Goal: Information Seeking & Learning: Learn about a topic

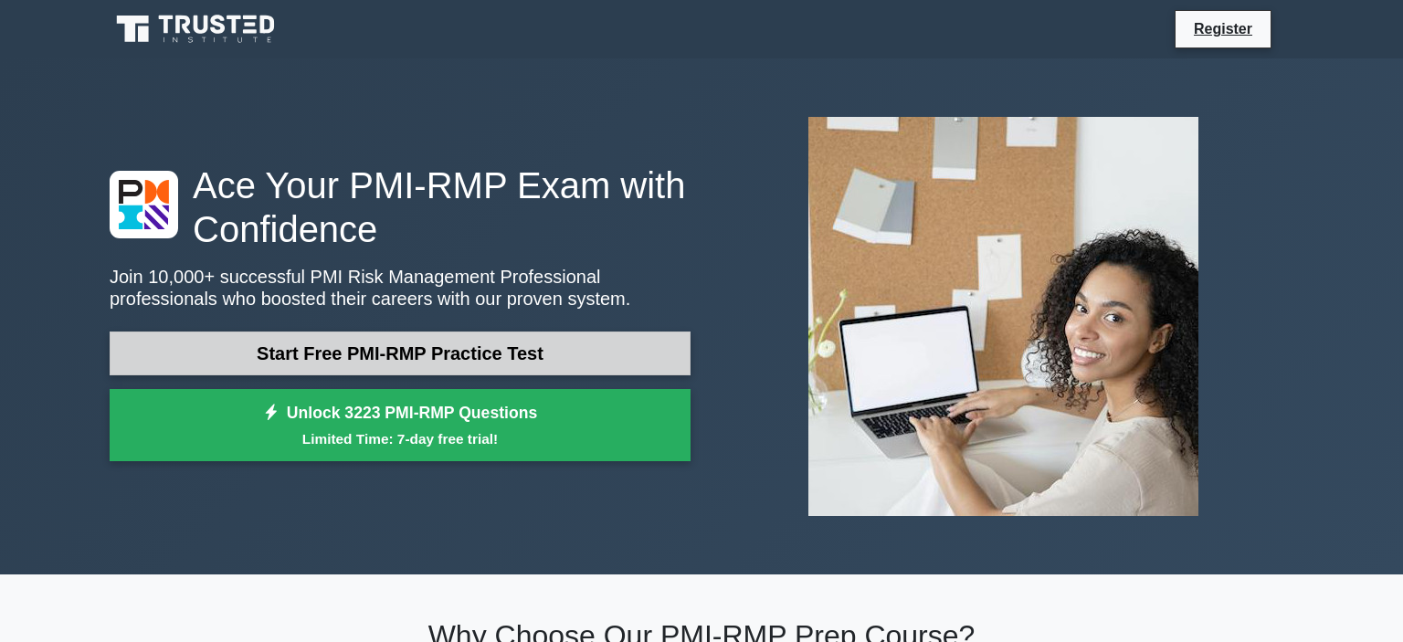
click at [540, 361] on link "Start Free PMI-RMP Practice Test" at bounding box center [400, 354] width 581 height 44
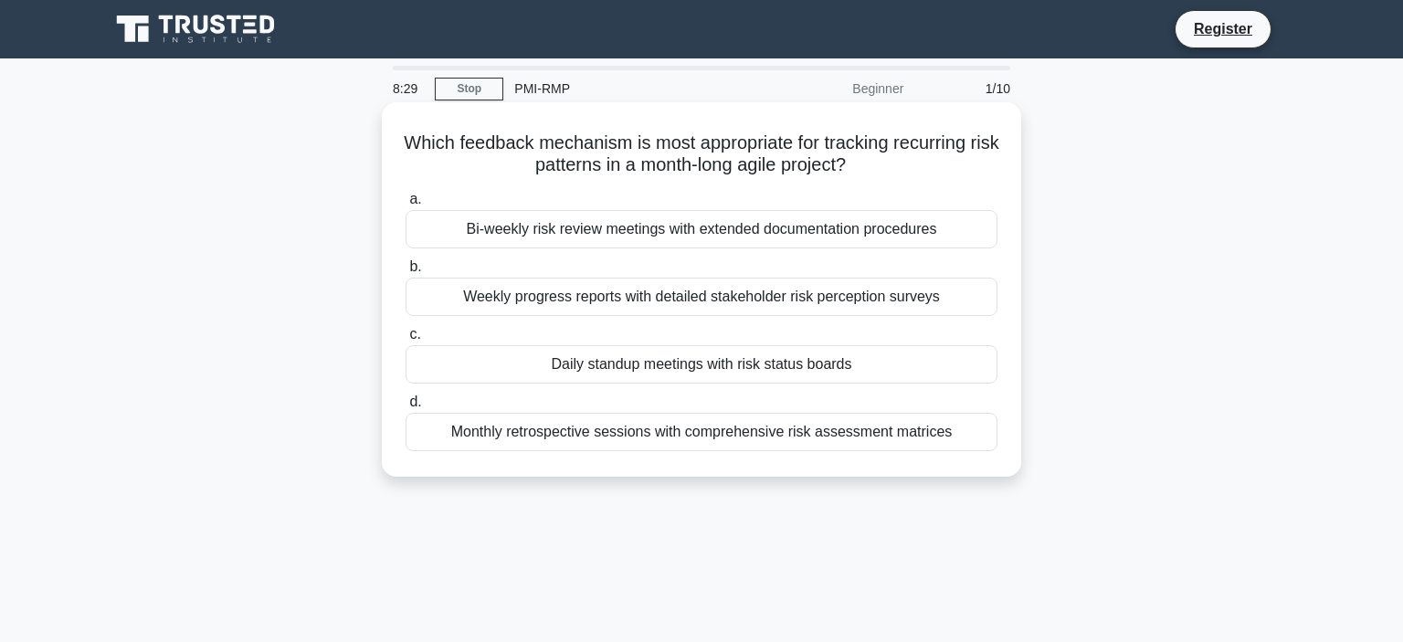
click at [733, 305] on div "Weekly progress reports with detailed stakeholder risk perception surveys" at bounding box center [702, 297] width 592 height 38
click at [406, 273] on input "b. Weekly progress reports with detailed stakeholder risk perception surveys" at bounding box center [406, 267] width 0 height 12
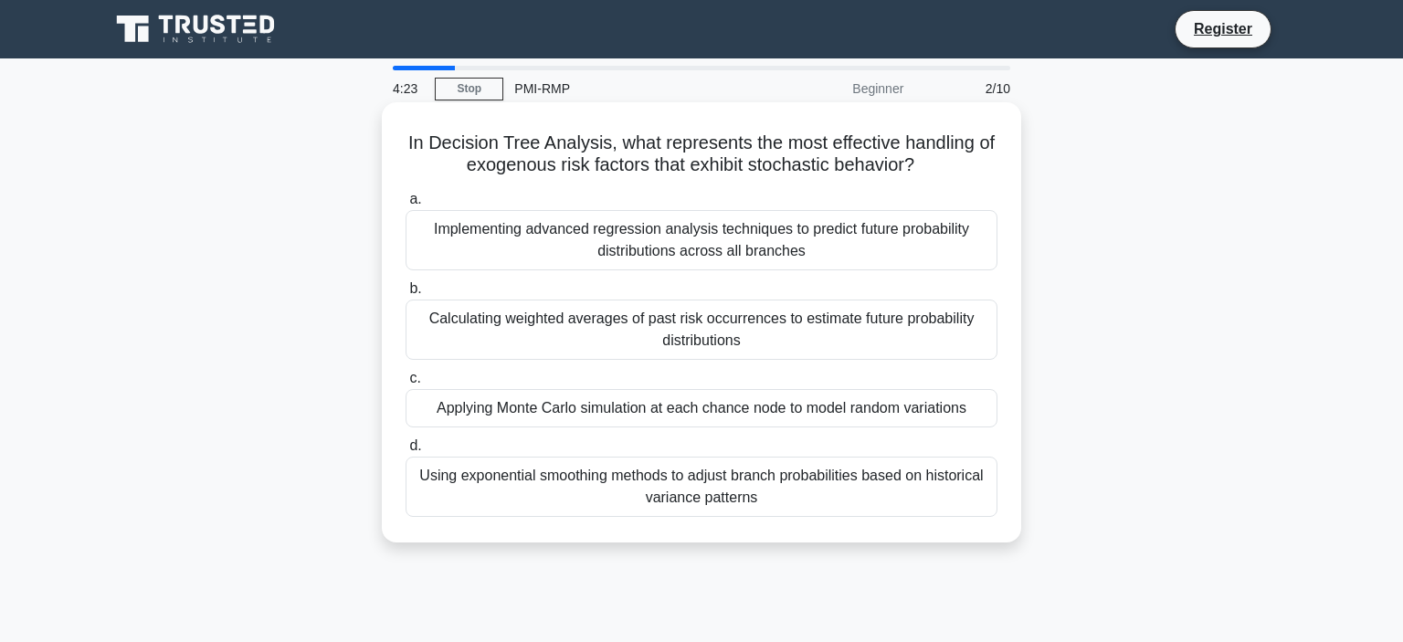
click at [544, 418] on div "Applying Monte Carlo simulation at each chance node to model random variations" at bounding box center [702, 408] width 592 height 38
click at [406, 385] on input "c. Applying Monte Carlo simulation at each chance node to model random variatio…" at bounding box center [406, 379] width 0 height 12
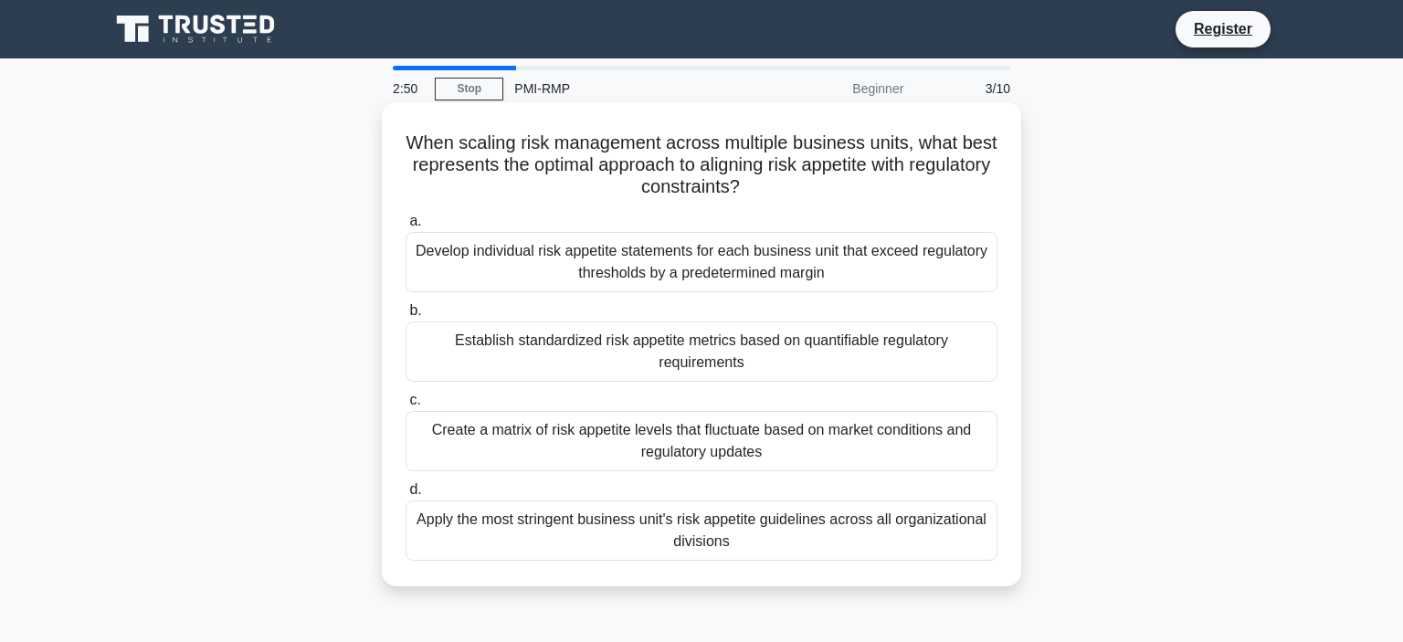
click at [795, 541] on div "Apply the most stringent business unit's risk appetite guidelines across all or…" at bounding box center [702, 531] width 592 height 60
click at [406, 496] on input "d. Apply the most stringent business unit's risk appetite guidelines across all…" at bounding box center [406, 490] width 0 height 12
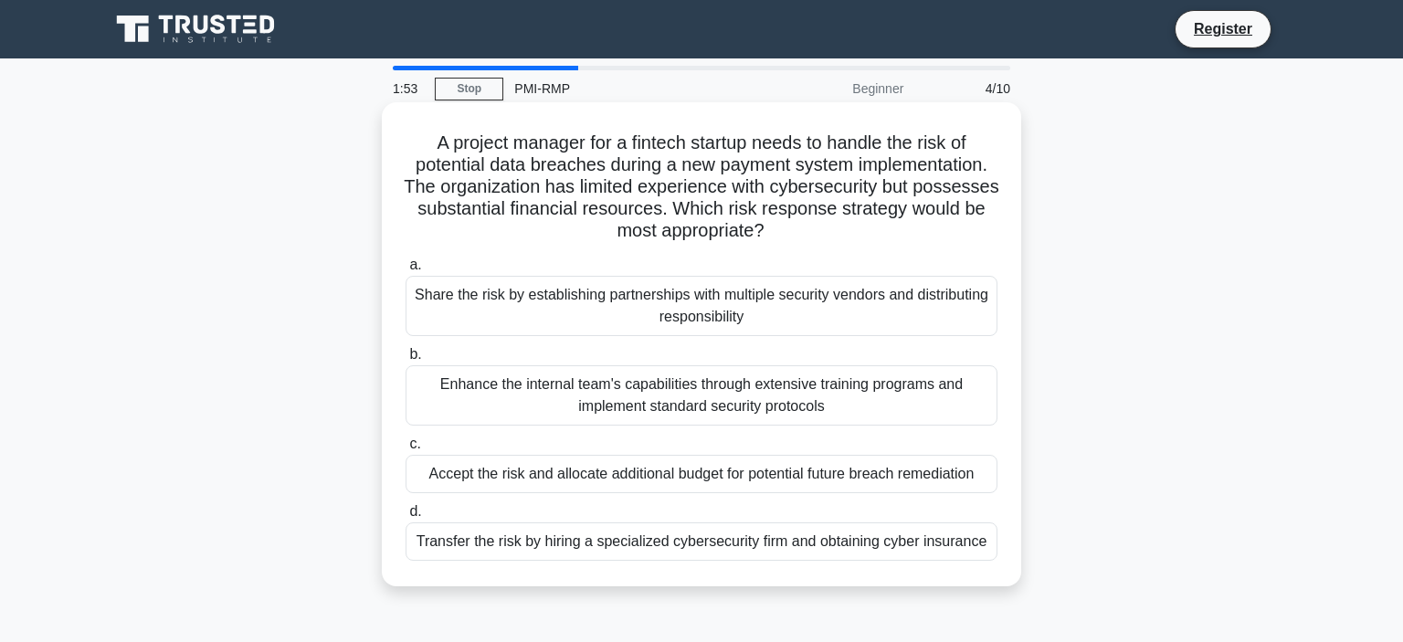
click at [656, 542] on div "Transfer the risk by hiring a specialized cybersecurity firm and obtaining cybe…" at bounding box center [702, 542] width 592 height 38
click at [406, 518] on input "d. Transfer the risk by hiring a specialized cybersecurity firm and obtaining c…" at bounding box center [406, 512] width 0 height 12
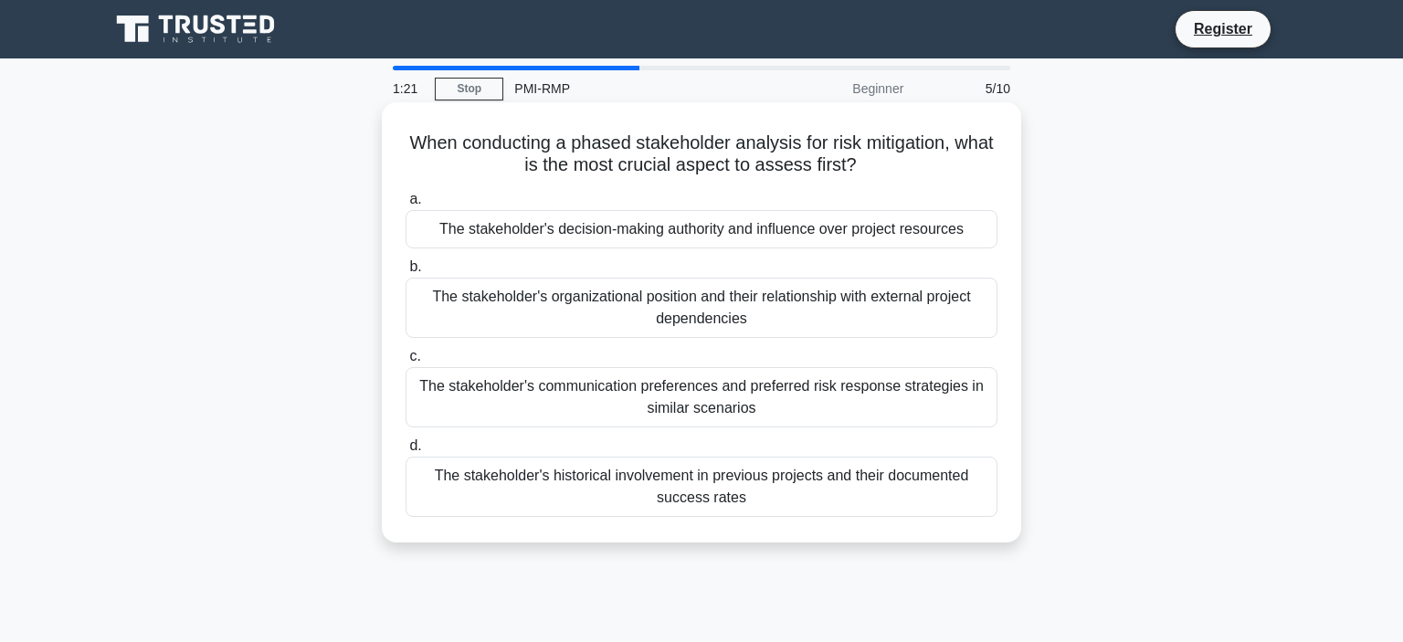
click at [817, 396] on div "The stakeholder's communication preferences and preferred risk response strateg…" at bounding box center [702, 397] width 592 height 60
click at [406, 363] on input "c. The stakeholder's communication preferences and preferred risk response stra…" at bounding box center [406, 357] width 0 height 12
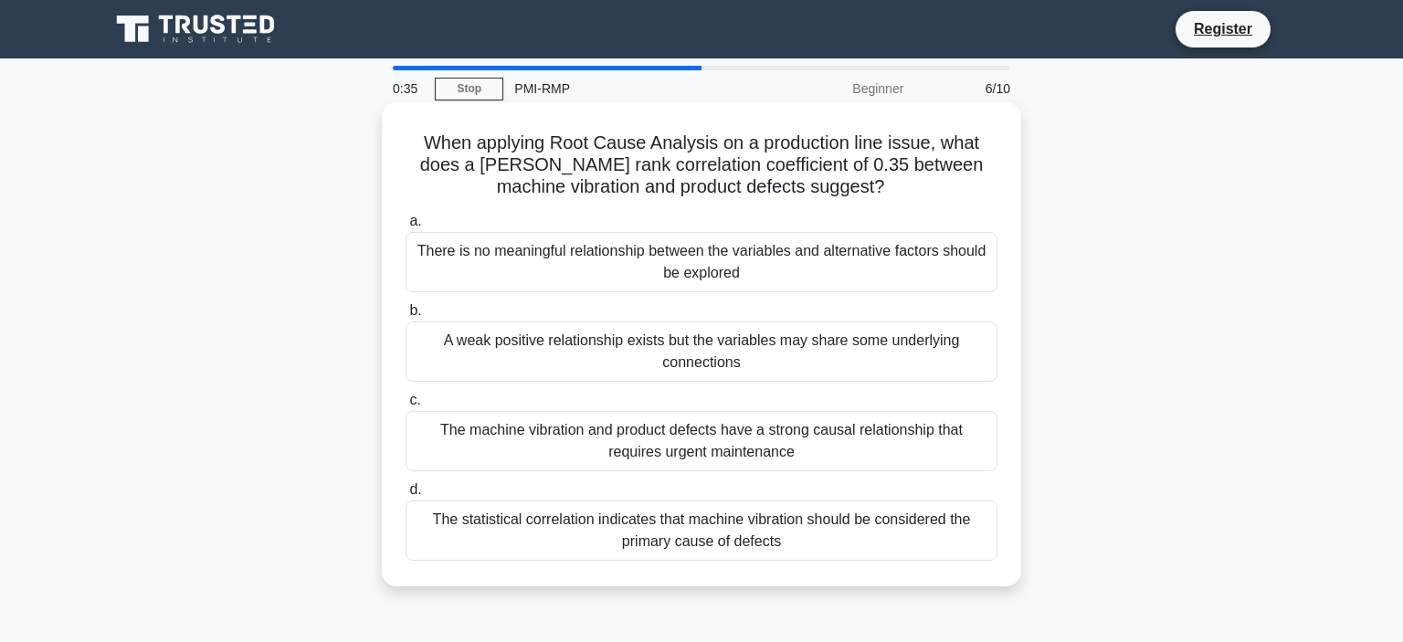
click at [757, 527] on div "The statistical correlation indicates that machine vibration should be consider…" at bounding box center [702, 531] width 592 height 60
click at [406, 496] on input "d. The statistical correlation indicates that machine vibration should be consi…" at bounding box center [406, 490] width 0 height 12
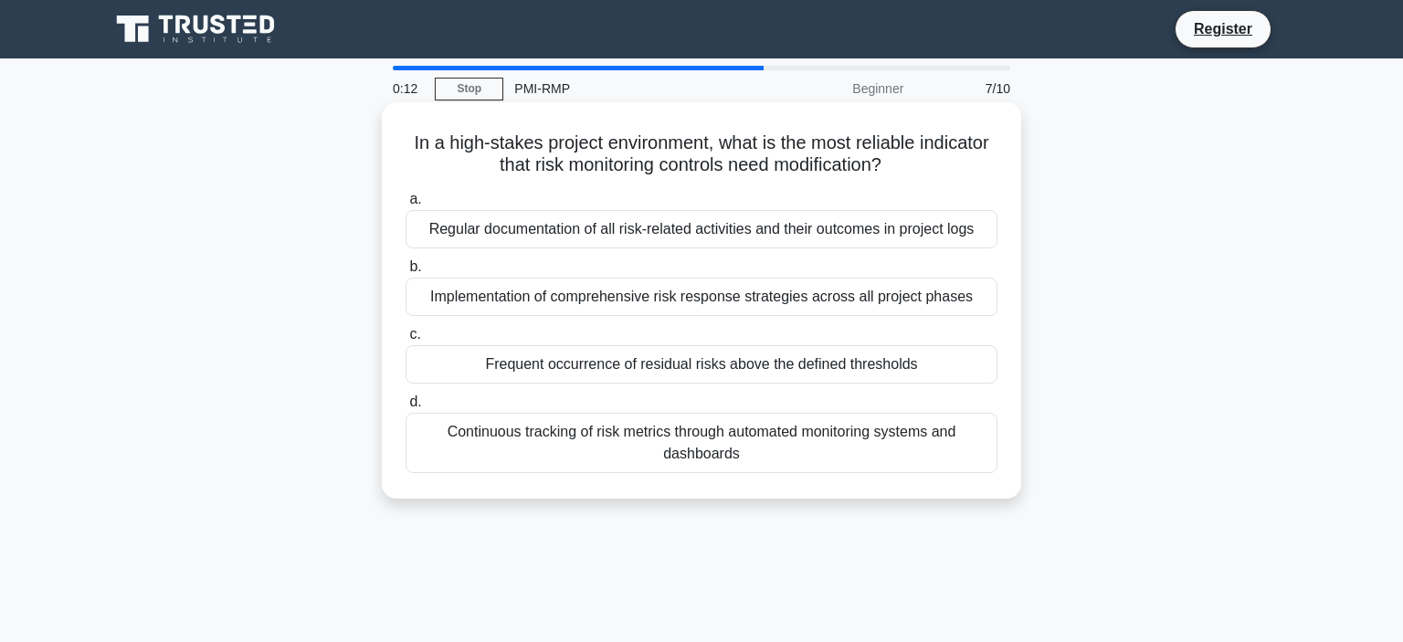
click at [736, 373] on div "Frequent occurrence of residual risks above the defined thresholds" at bounding box center [702, 364] width 592 height 38
click at [406, 341] on input "c. Frequent occurrence of residual risks above the defined thresholds" at bounding box center [406, 335] width 0 height 12
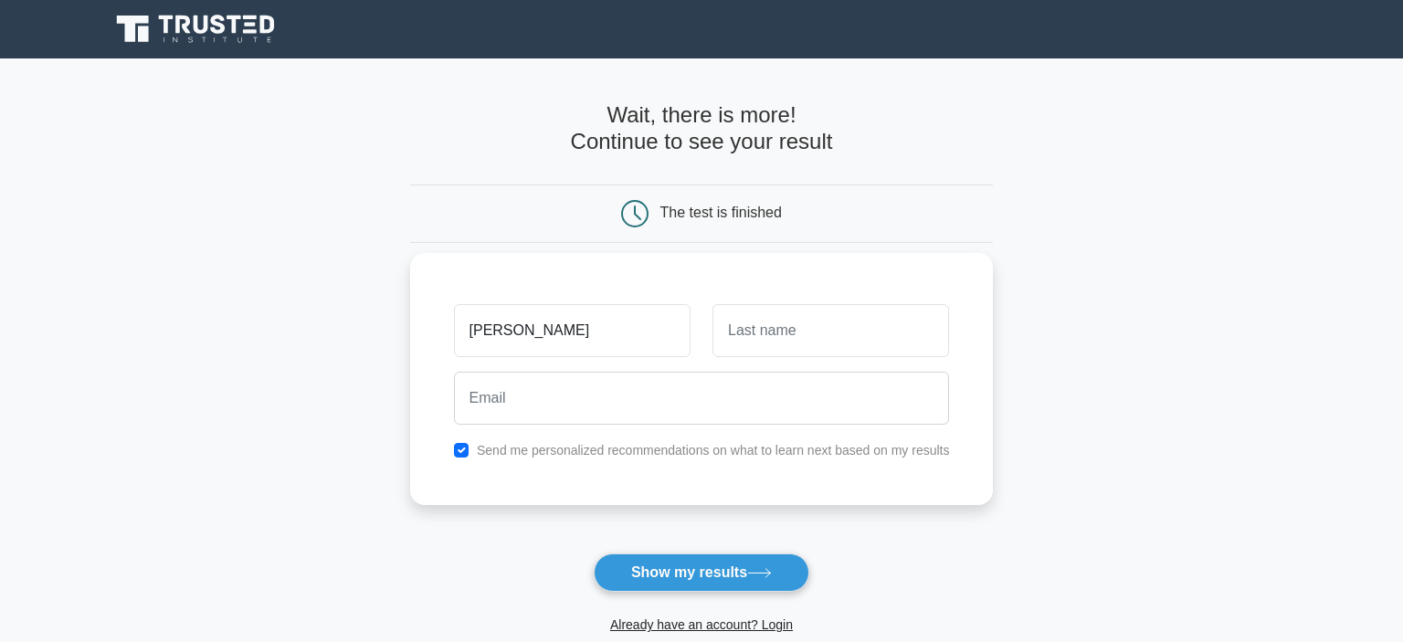
type input "wes"
click at [786, 329] on input "text" at bounding box center [831, 330] width 237 height 53
type input "peens"
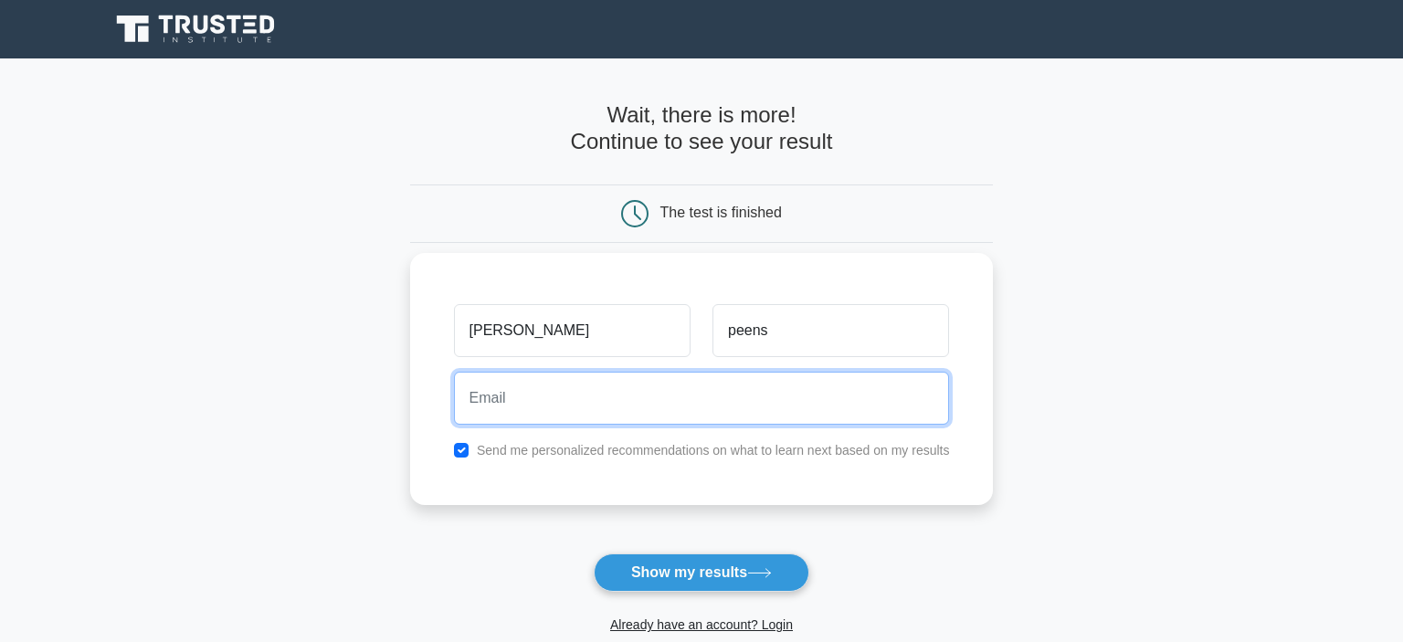
click at [704, 395] on input "email" at bounding box center [702, 398] width 496 height 53
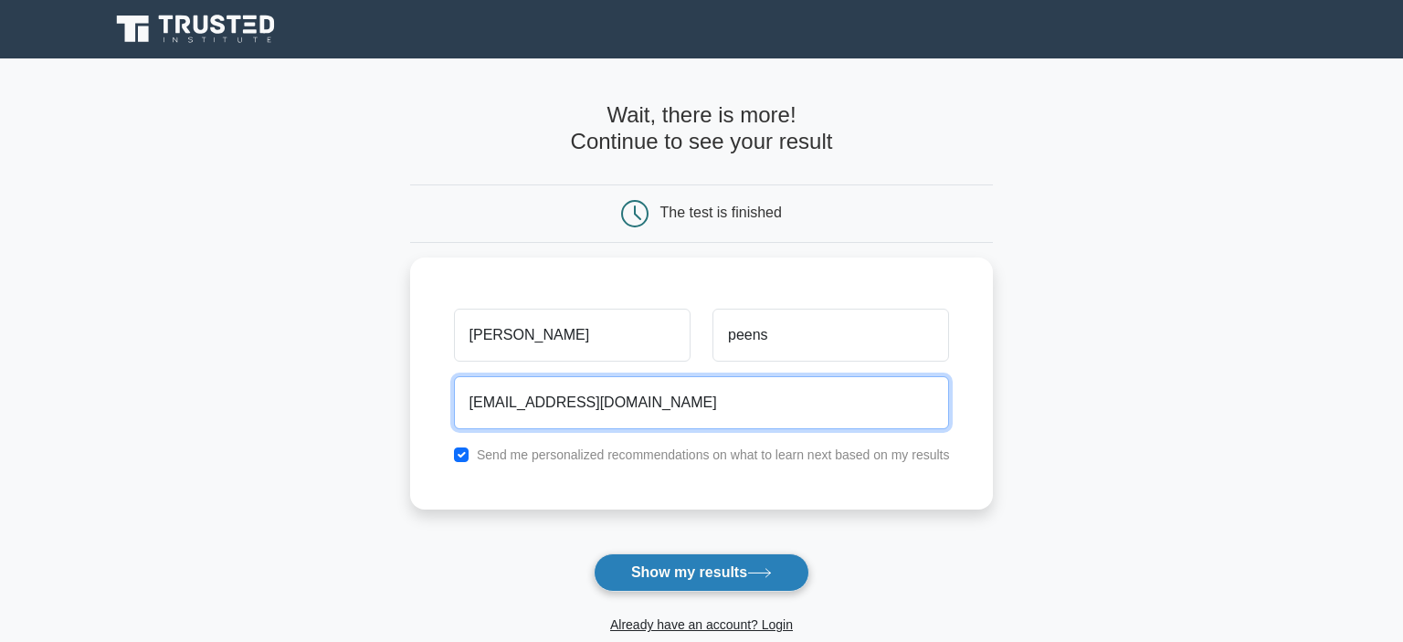
type input "wesleypeens@gmail.com"
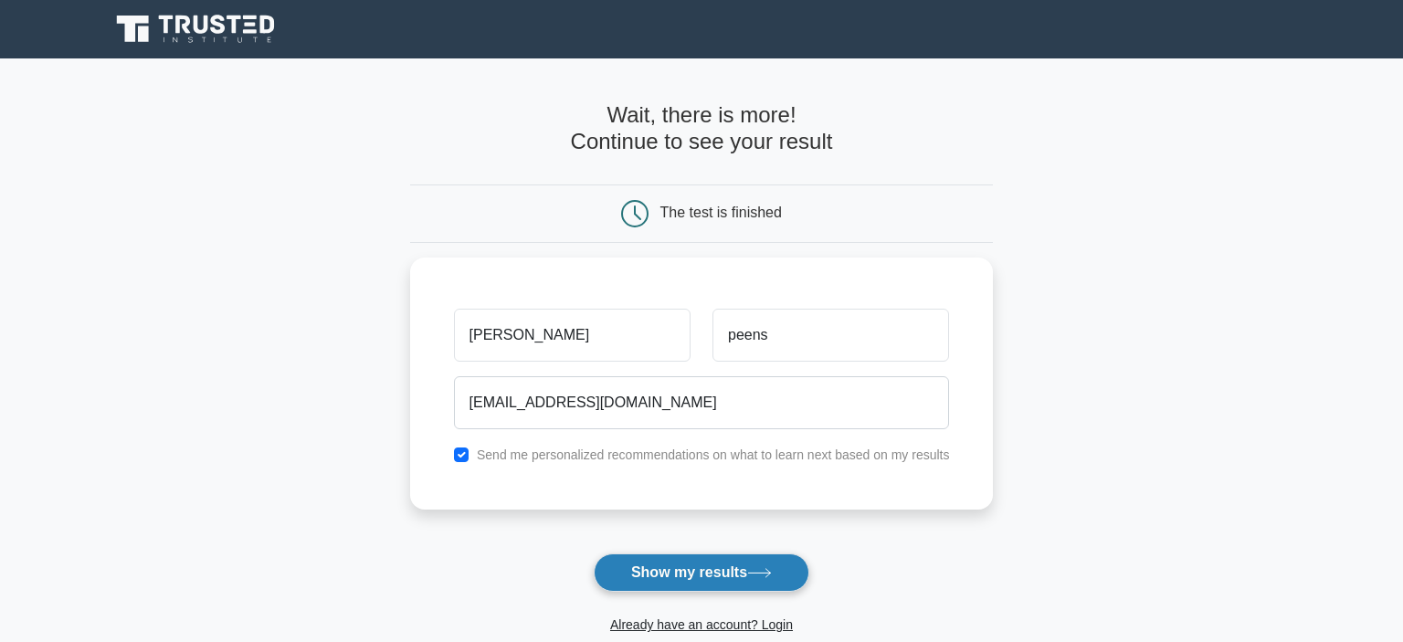
click at [667, 583] on button "Show my results" at bounding box center [702, 573] width 216 height 38
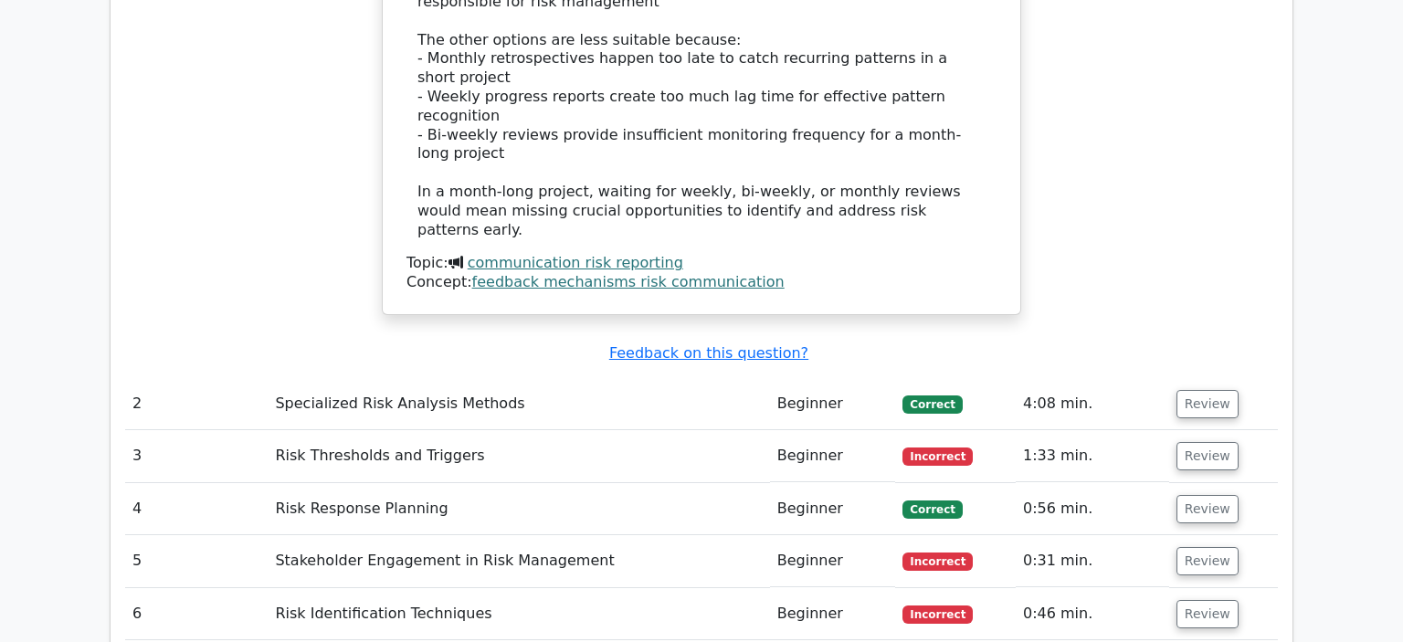
scroll to position [2341, 0]
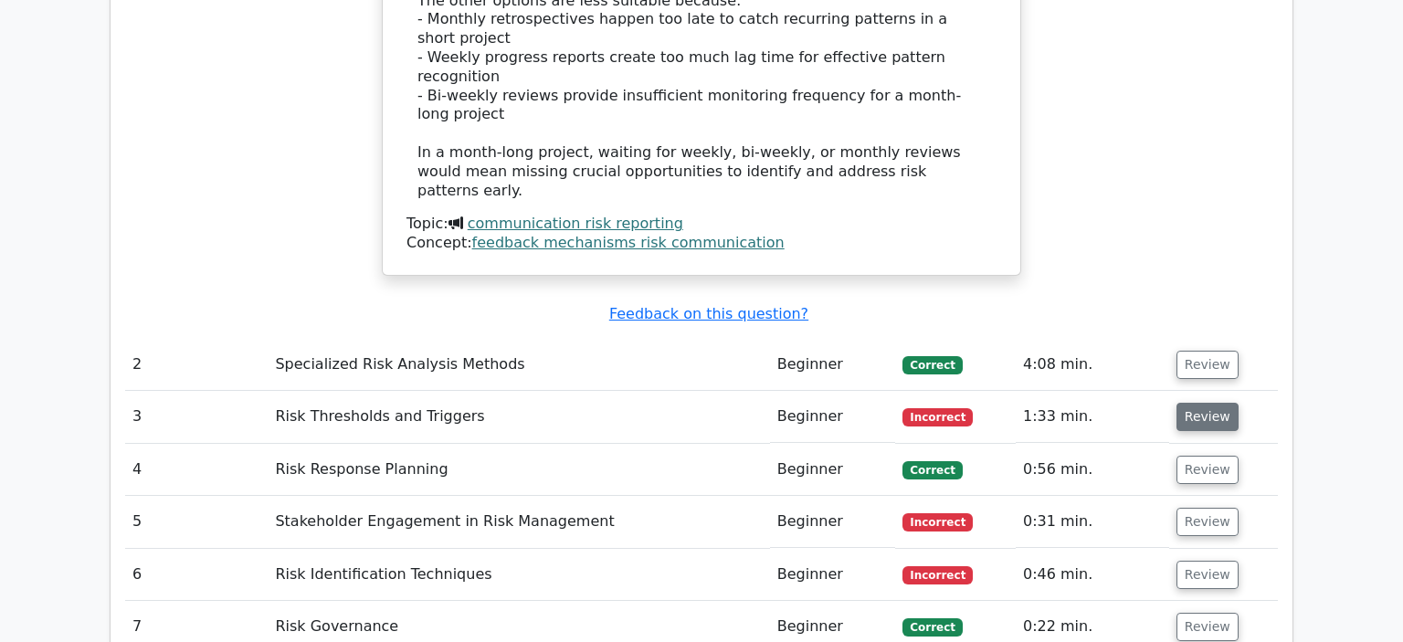
click at [1201, 403] on button "Review" at bounding box center [1208, 417] width 62 height 28
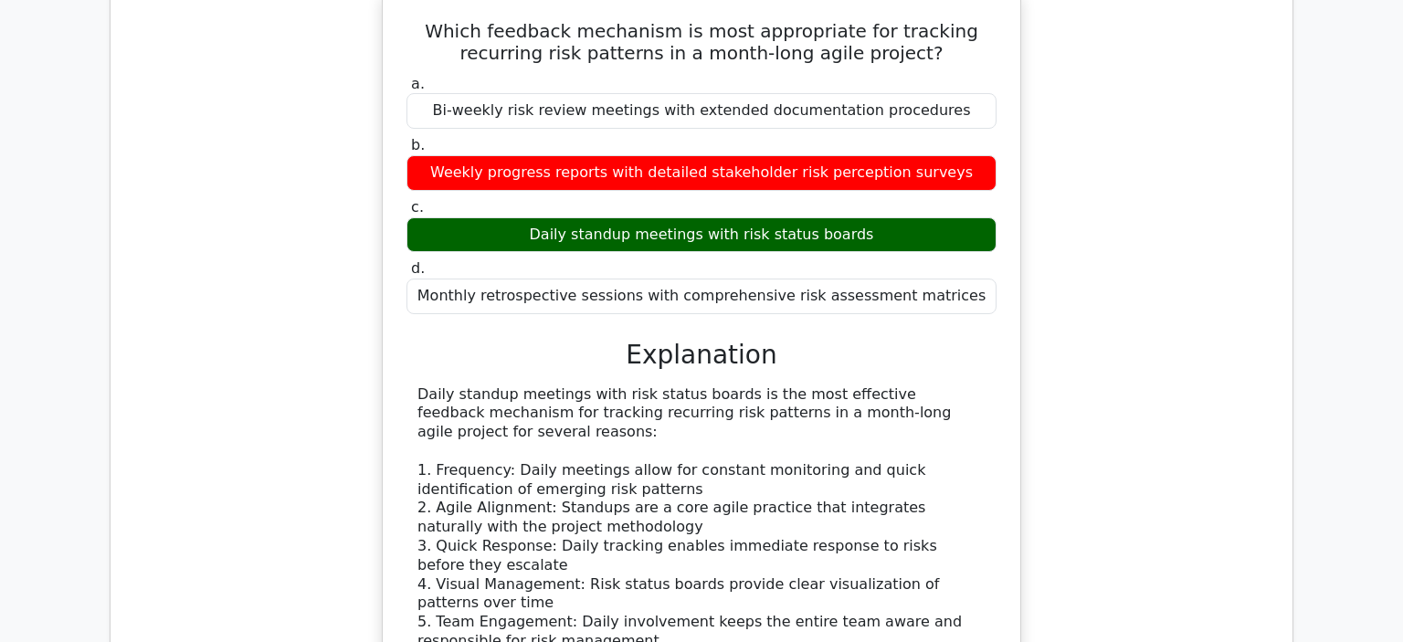
scroll to position [1662, 0]
